Goal: Task Accomplishment & Management: Complete application form

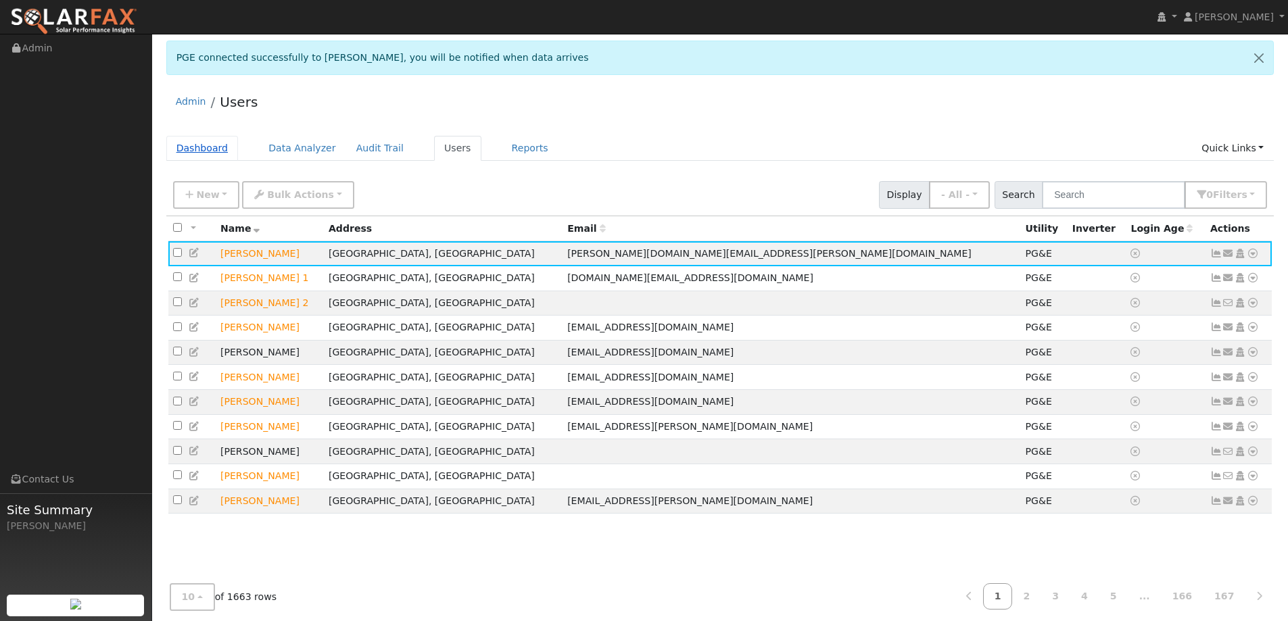
click at [211, 139] on link "Dashboard" at bounding box center [202, 148] width 72 height 25
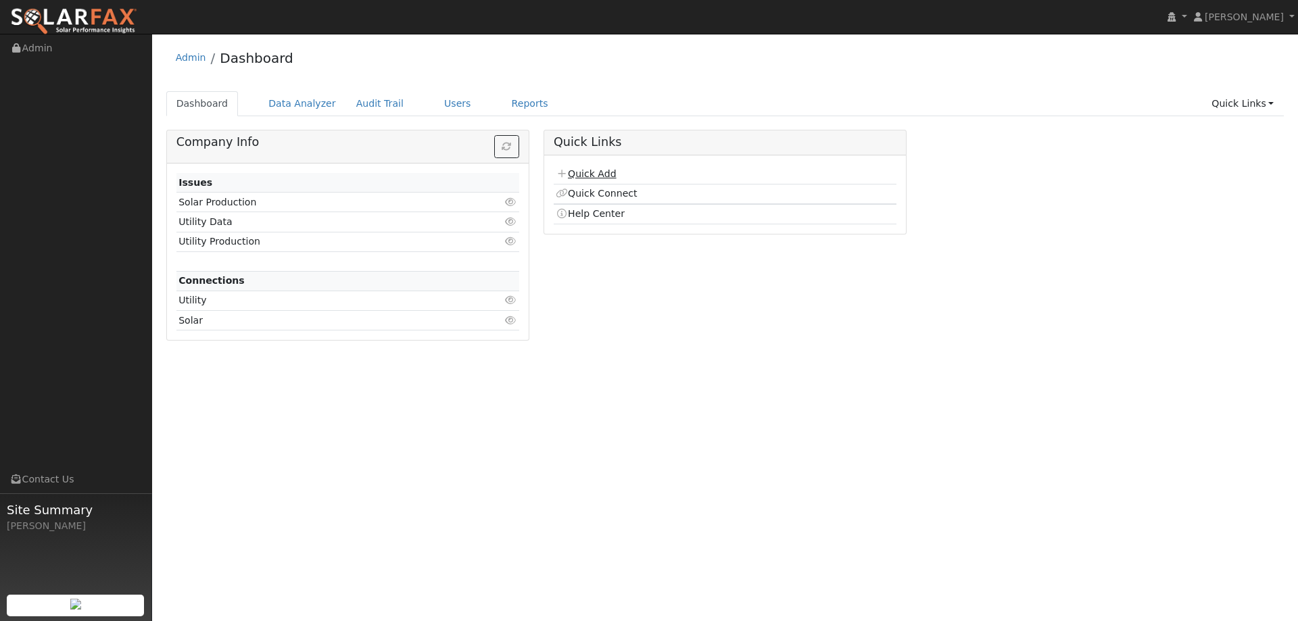
click at [608, 174] on link "Quick Add" at bounding box center [586, 173] width 60 height 11
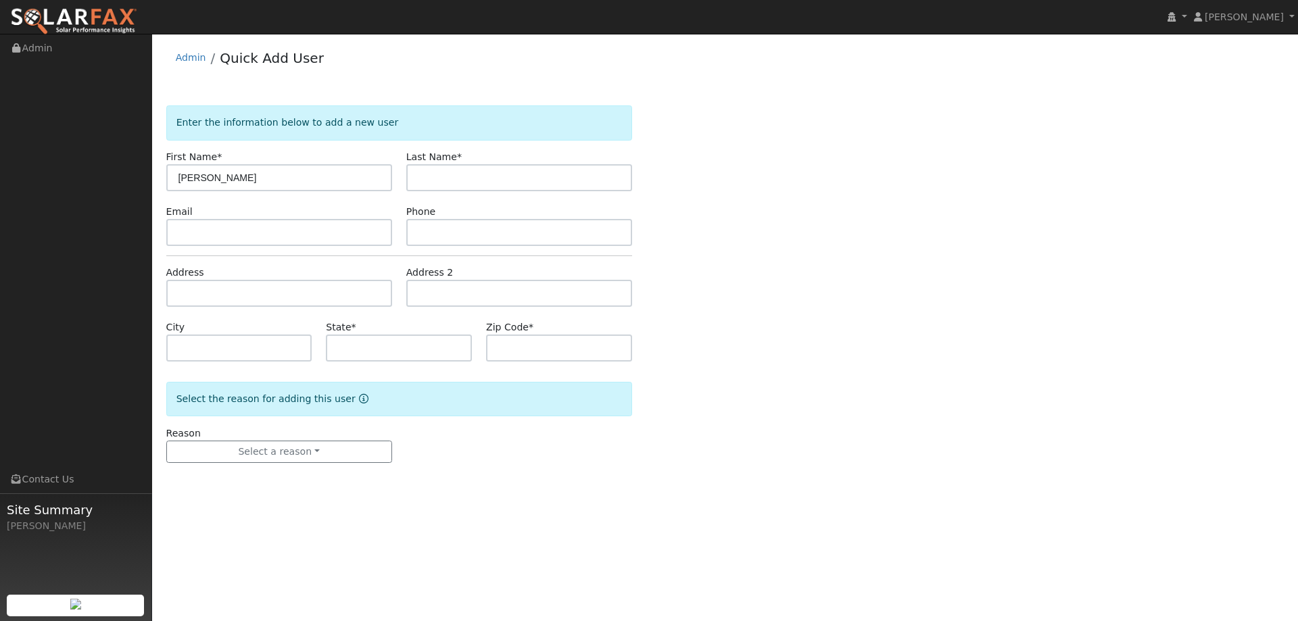
type input "Lester"
click at [553, 181] on input "text" at bounding box center [519, 177] width 226 height 27
type input "Gonzalez"
click at [580, 239] on input "text" at bounding box center [519, 232] width 226 height 27
paste input "(916) 672-7330"
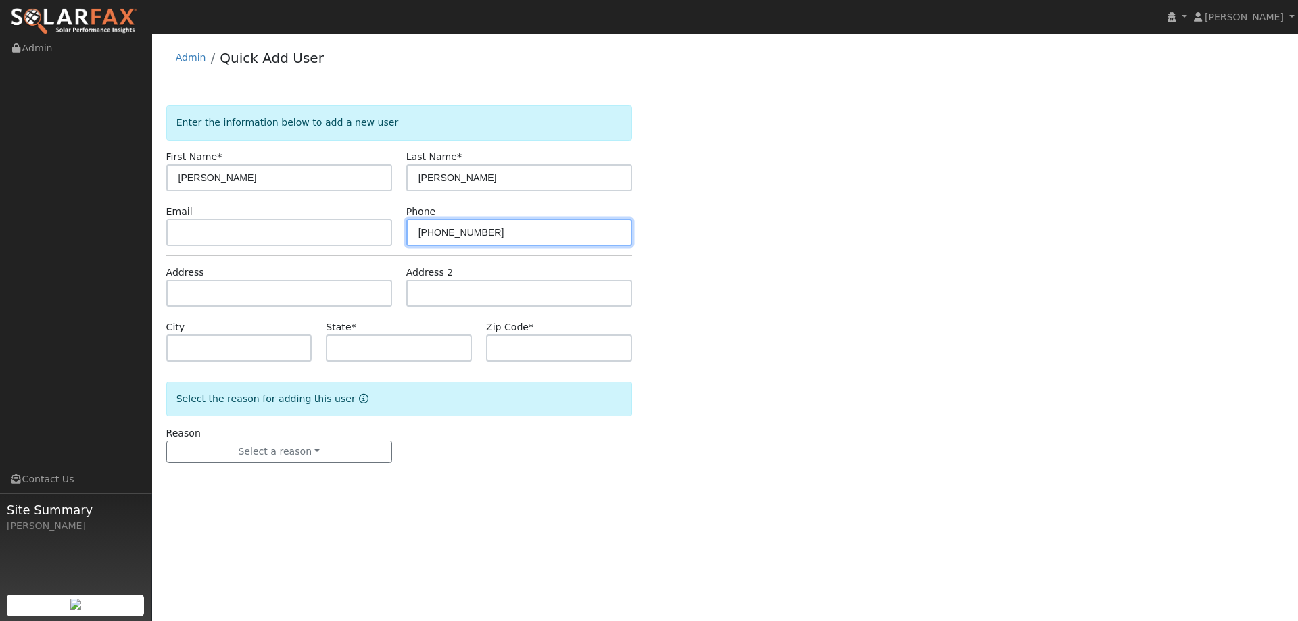
type input "(916) 672-7330"
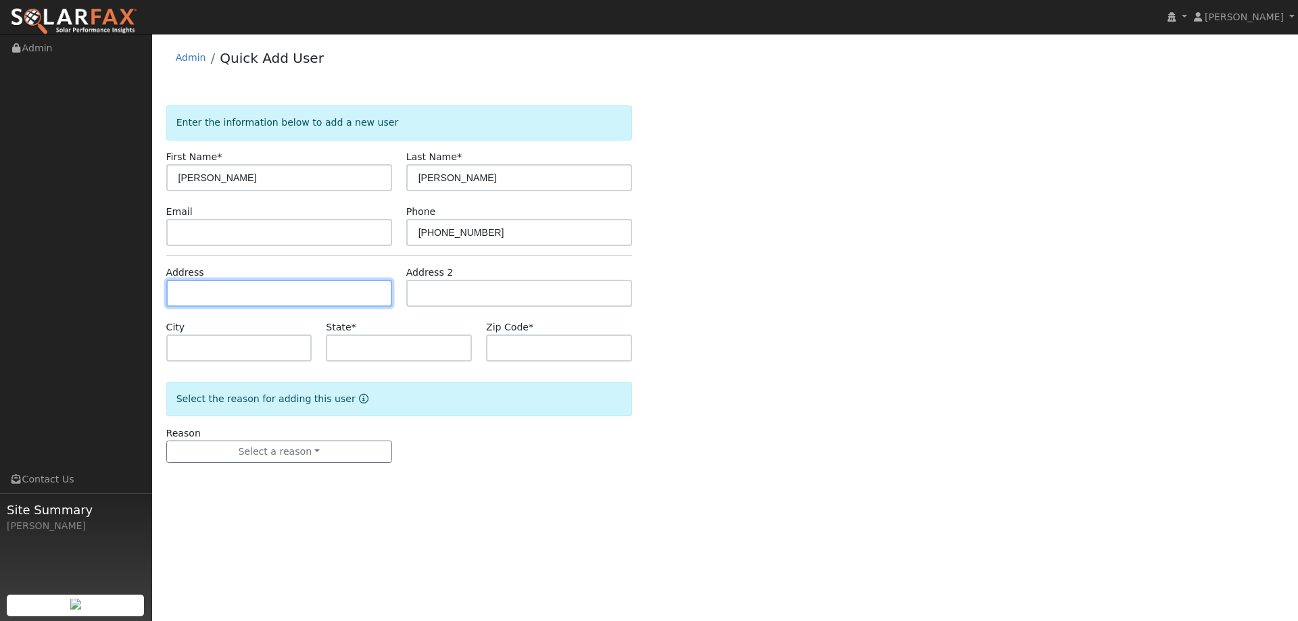
click at [326, 302] on input "text" at bounding box center [279, 293] width 226 height 27
paste input "5518 New Vista Drive"
type input "5518 New Vista Drive"
type input "Rocklin"
type input "CA"
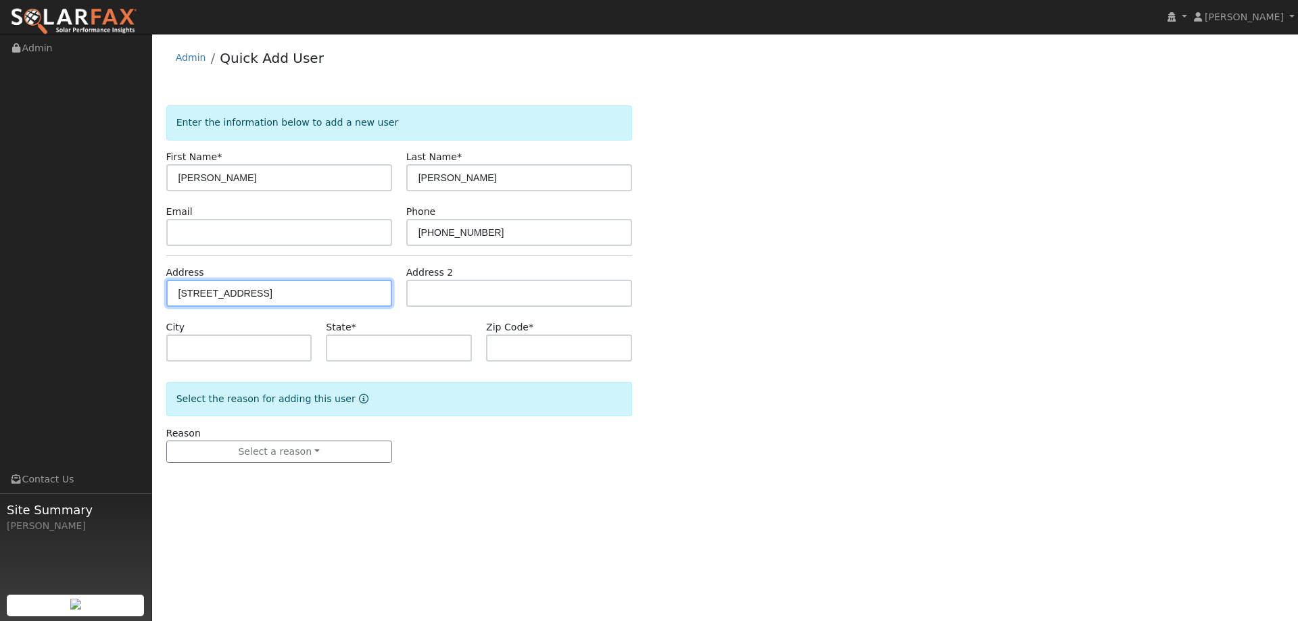
type input "95765"
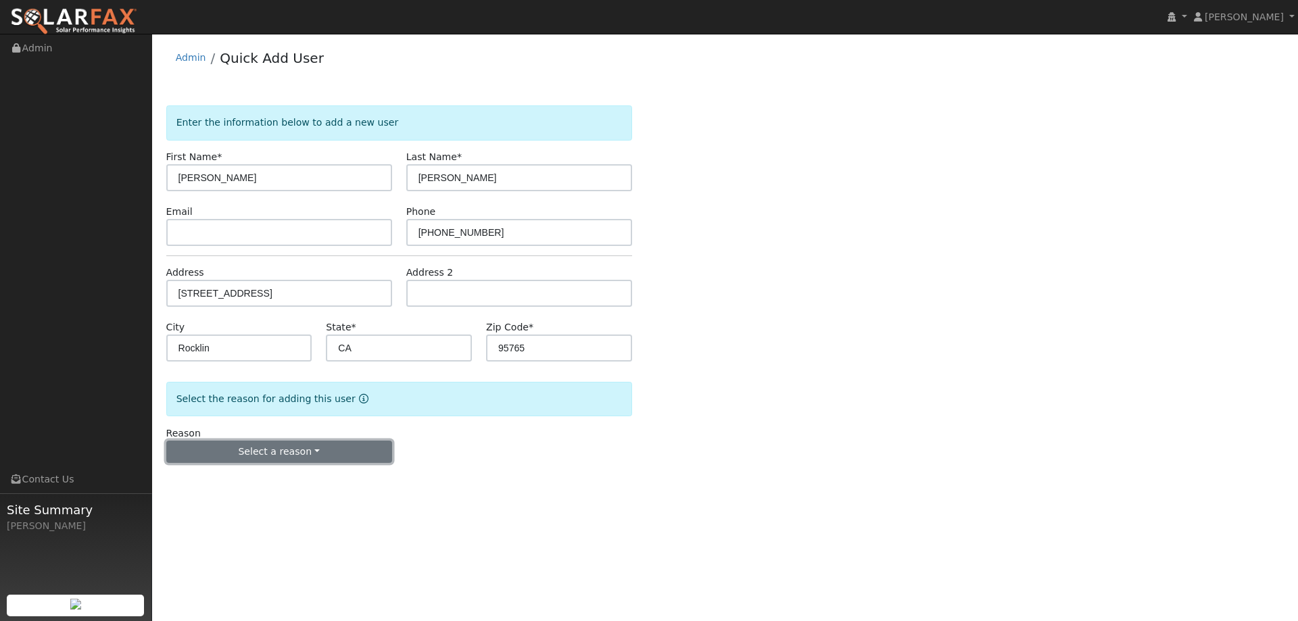
click at [291, 458] on button "Select a reason" at bounding box center [279, 452] width 226 height 23
click at [233, 482] on link "New lead" at bounding box center [241, 480] width 149 height 19
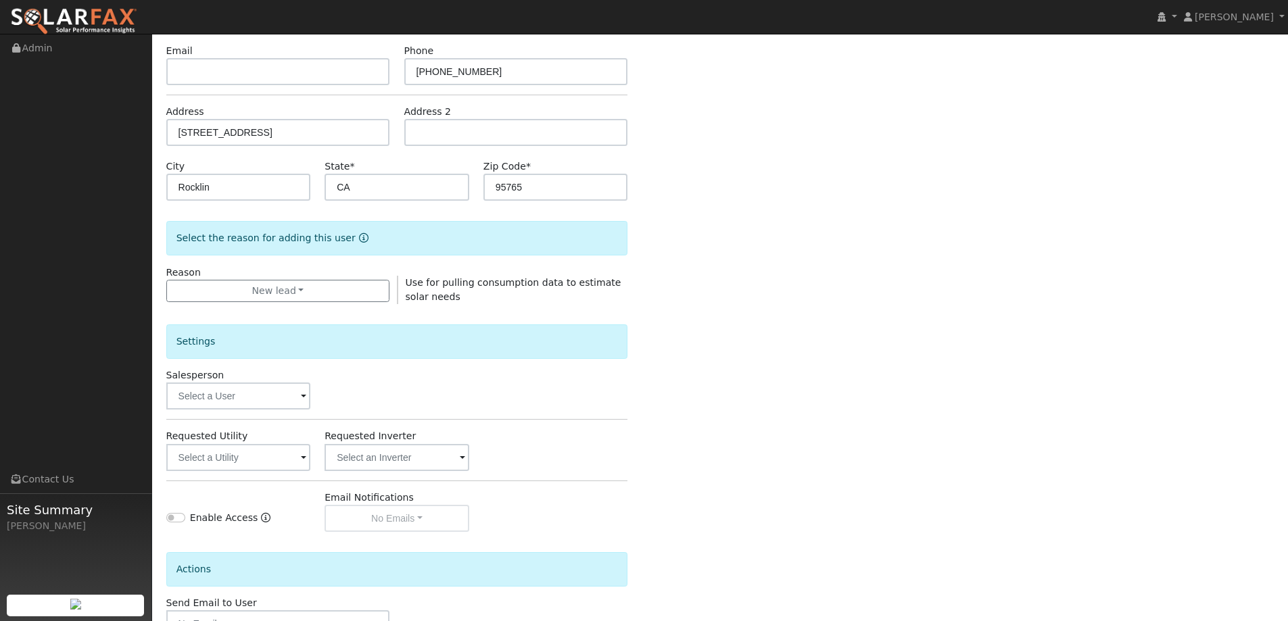
scroll to position [254, 0]
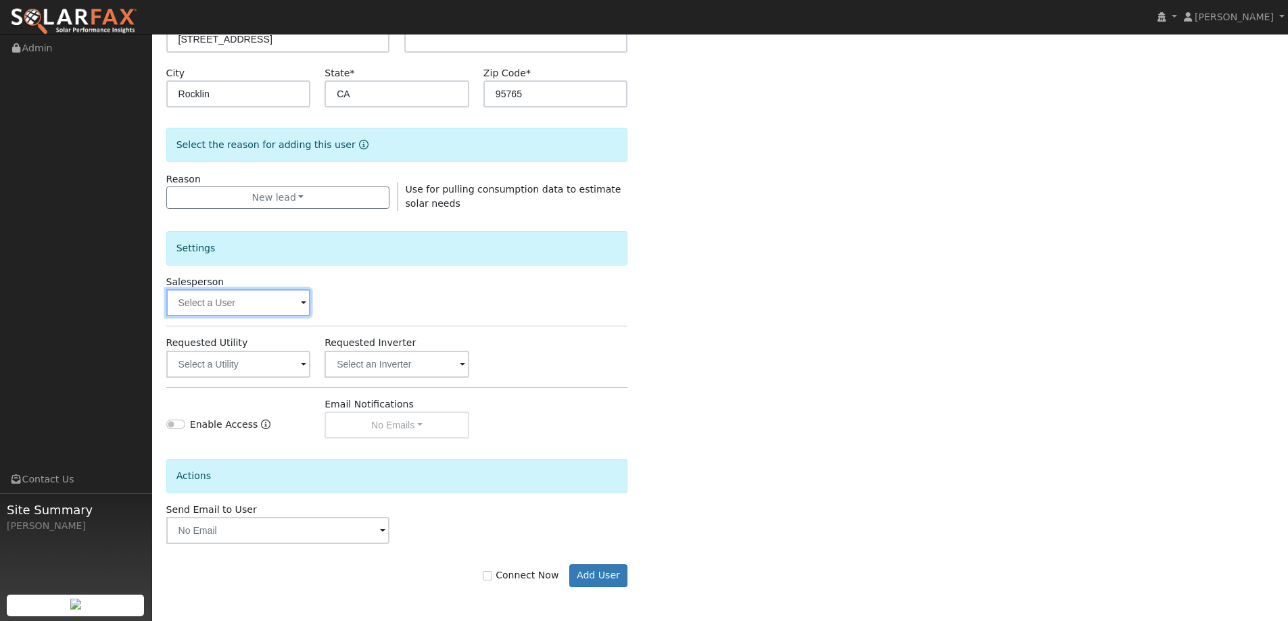
click at [208, 300] on input "text" at bounding box center [238, 302] width 145 height 27
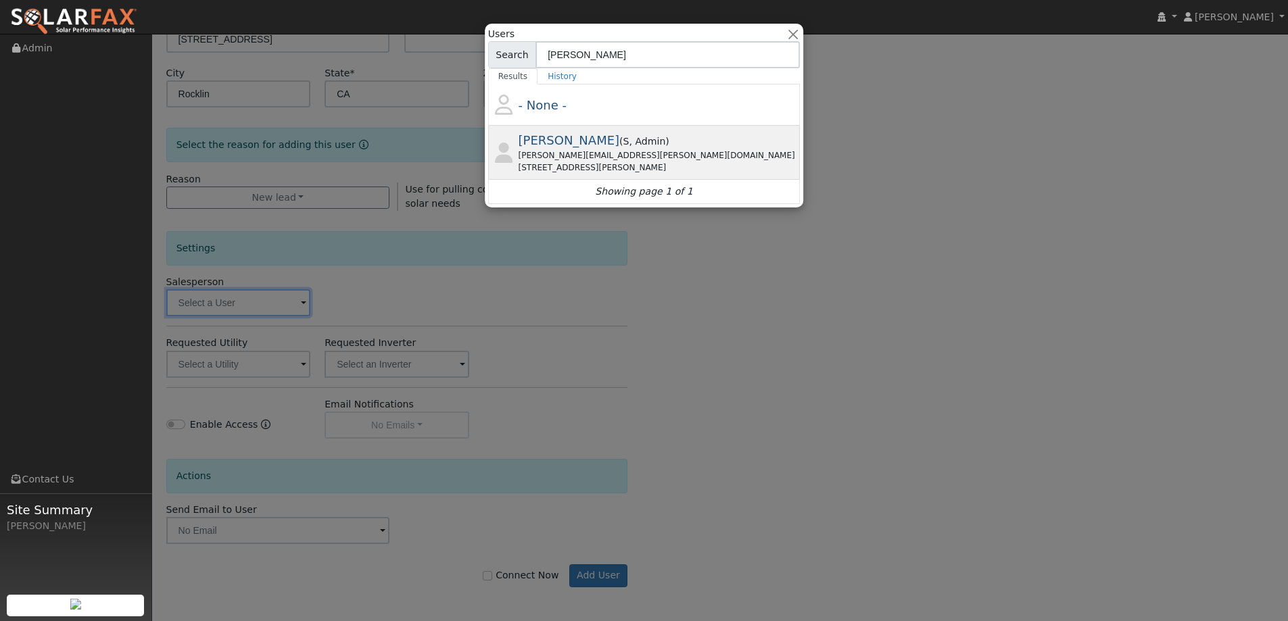
type input "tedder"
click at [619, 150] on div "tim.tedder@ambrosesolar.com" at bounding box center [658, 155] width 279 height 12
type input "Tim Tedder"
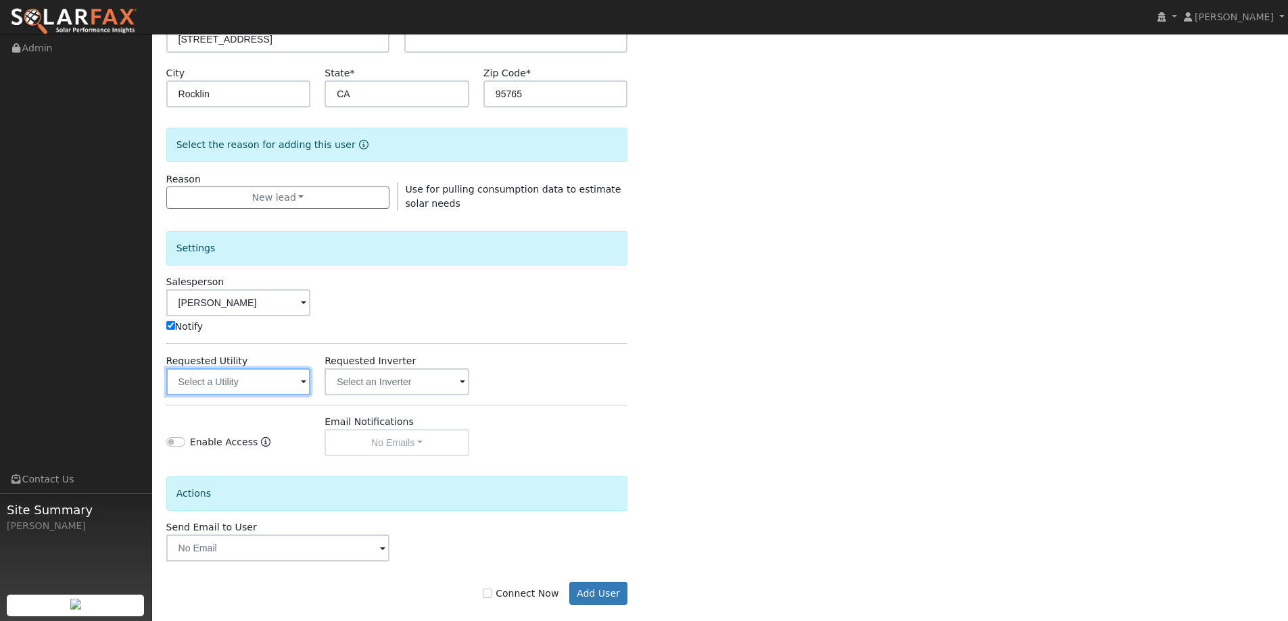
click at [277, 383] on input "text" at bounding box center [238, 382] width 145 height 27
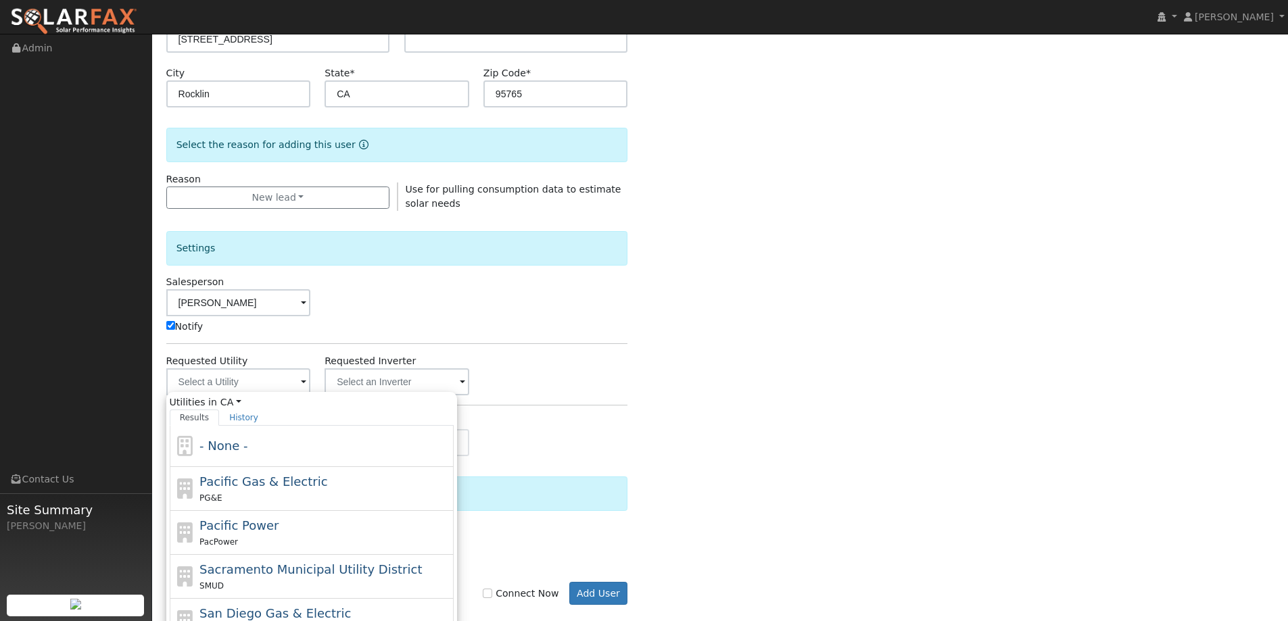
click at [279, 492] on div "PG&E" at bounding box center [324, 498] width 251 height 14
type input "Pacific Gas & Electric"
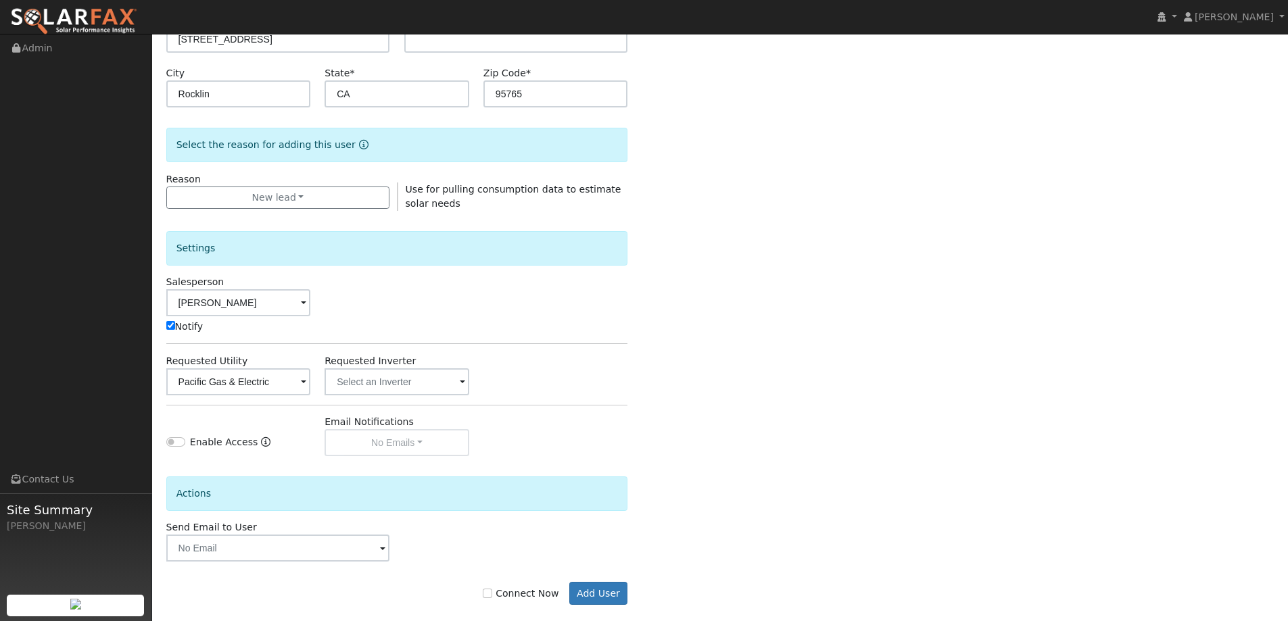
click at [542, 590] on label "Connect Now" at bounding box center [521, 594] width 76 height 14
click at [492, 590] on input "Connect Now" at bounding box center [487, 593] width 9 height 9
checkbox input "true"
click at [577, 589] on button "Add User" at bounding box center [598, 593] width 59 height 23
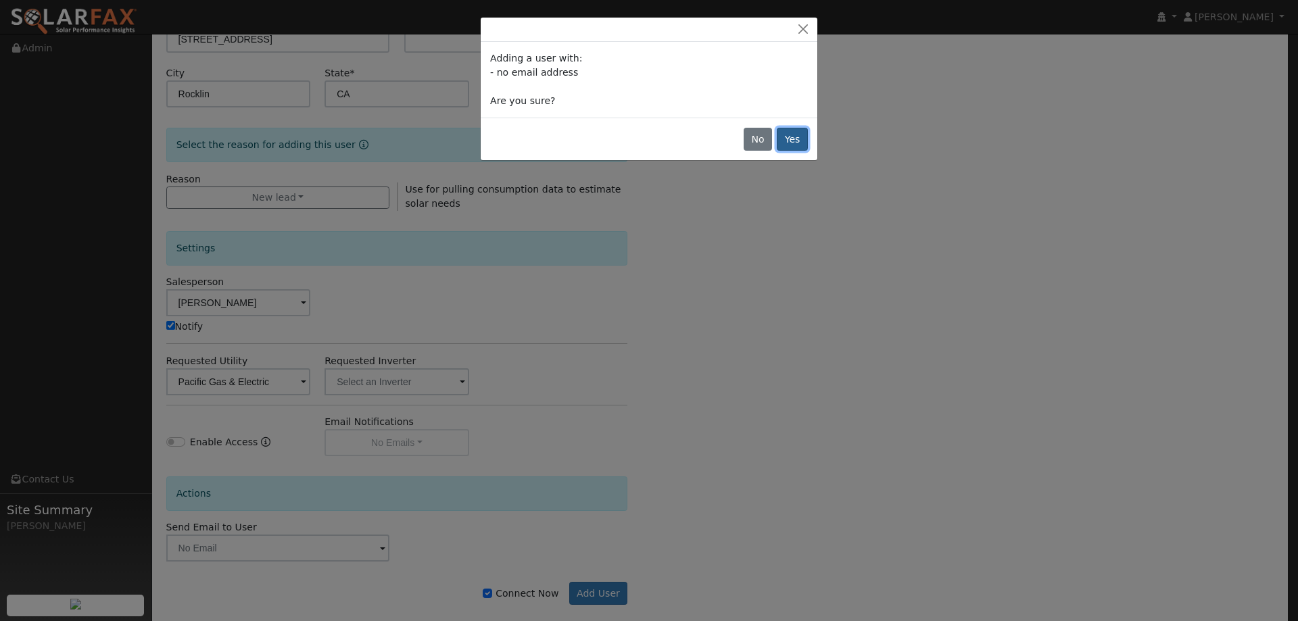
click at [784, 139] on button "Yes" at bounding box center [792, 139] width 31 height 23
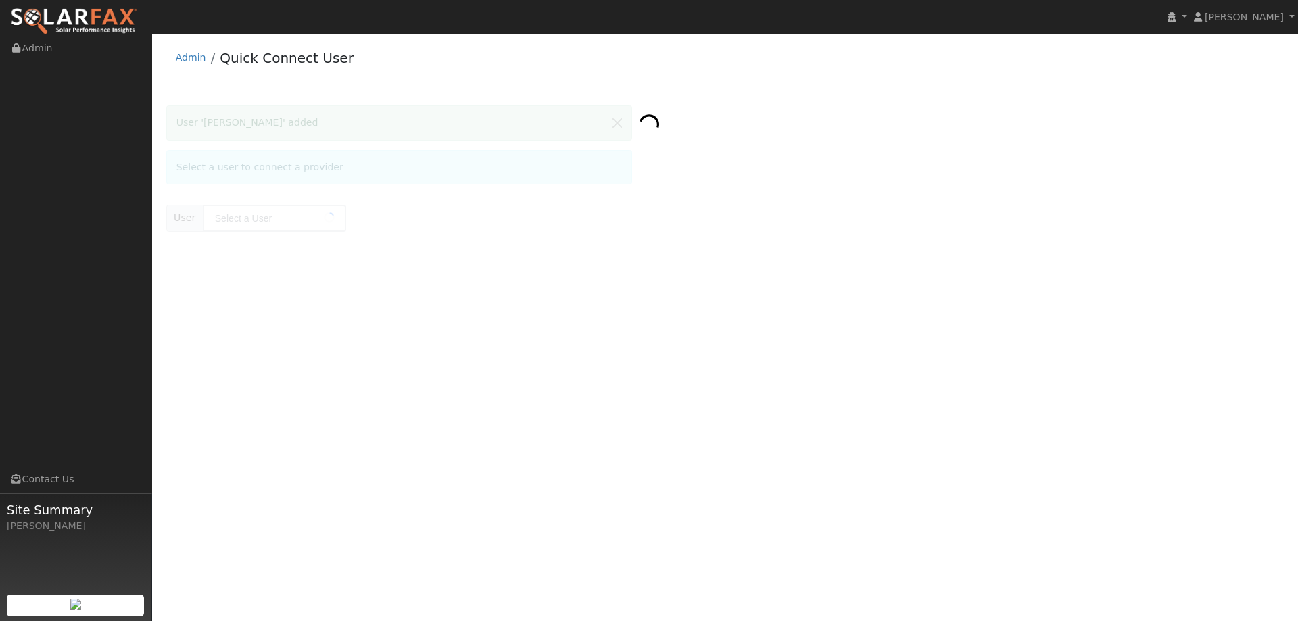
type input "[PERSON_NAME]"
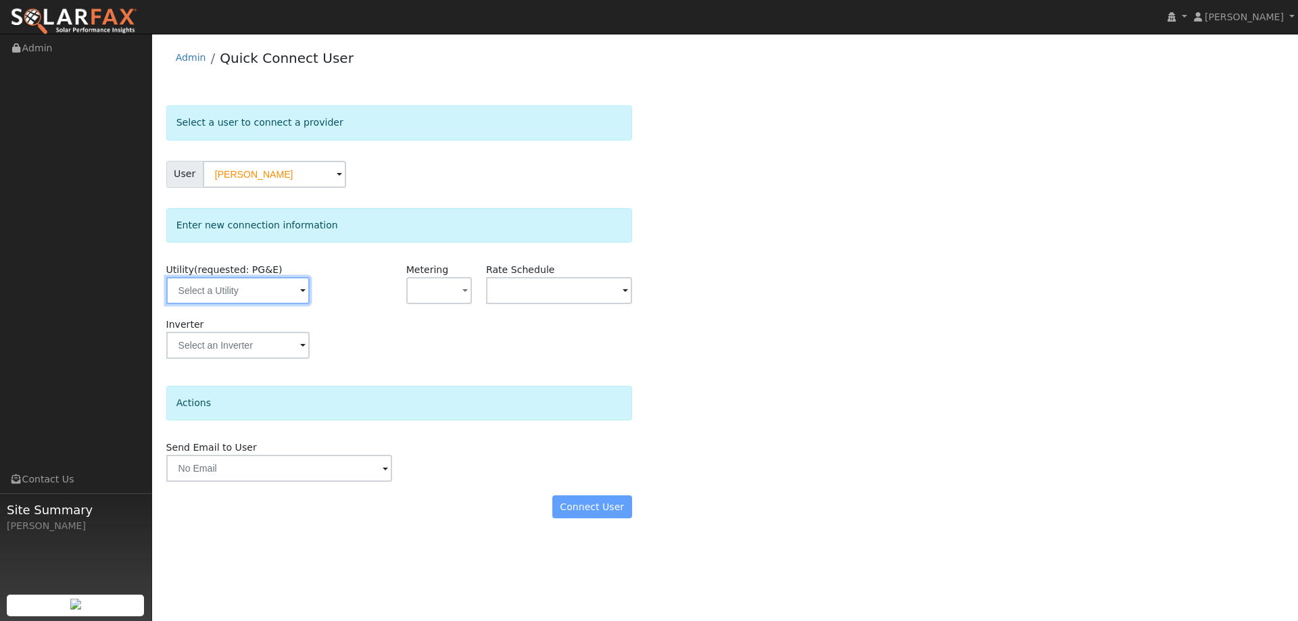
click at [272, 291] on input "text" at bounding box center [237, 290] width 143 height 27
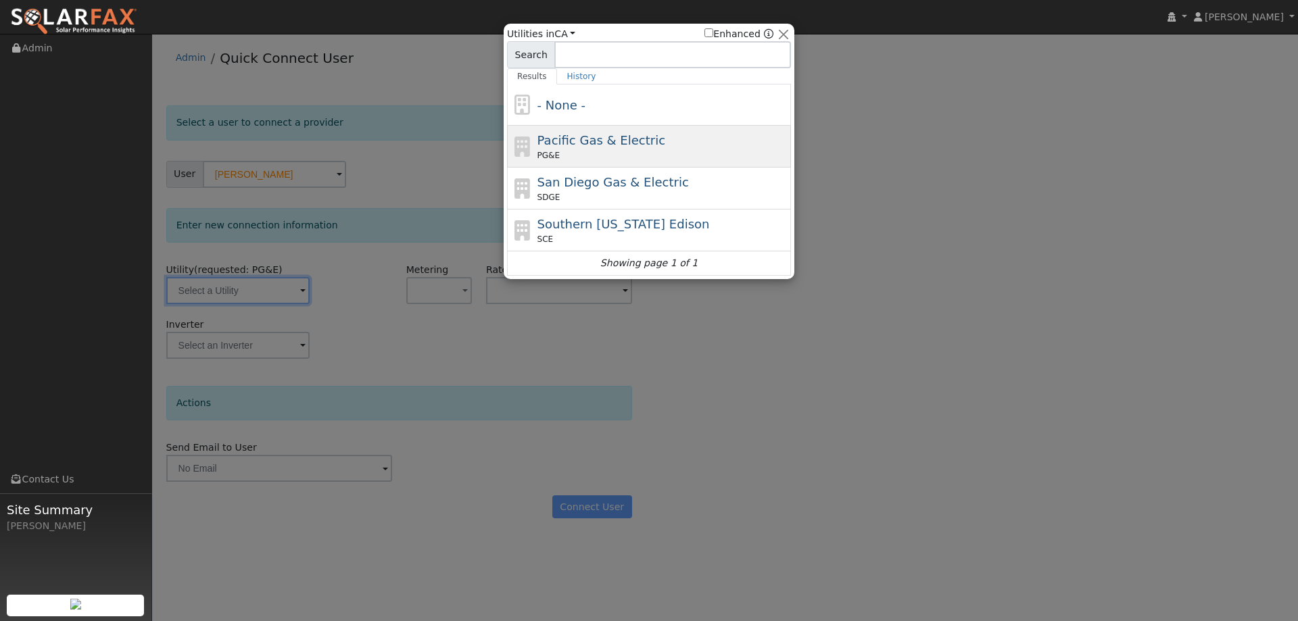
click at [588, 149] on div "Pacific Gas & Electric PG&E" at bounding box center [663, 146] width 251 height 30
type input "PG&E"
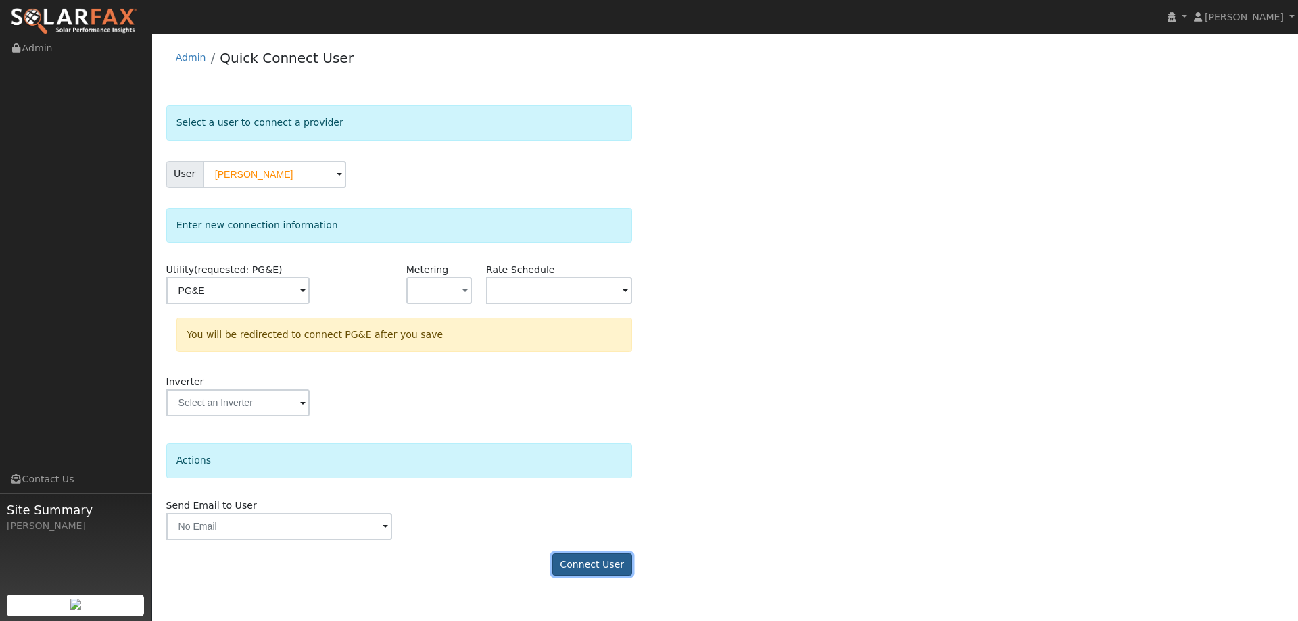
click at [610, 563] on button "Connect User" at bounding box center [592, 565] width 80 height 23
